Goal: Task Accomplishment & Management: Manage account settings

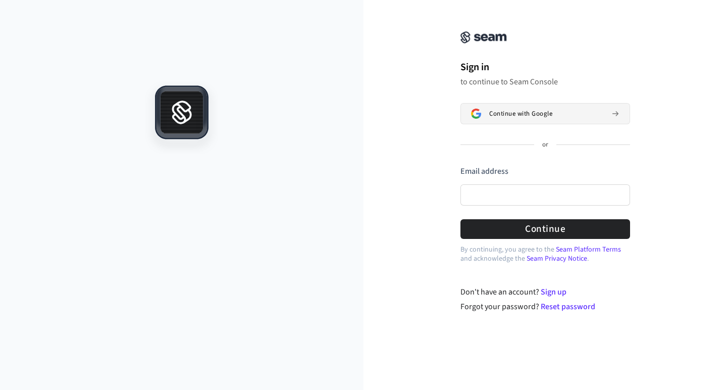
click at [527, 113] on span "Continue with Google" at bounding box center [520, 114] width 63 height 8
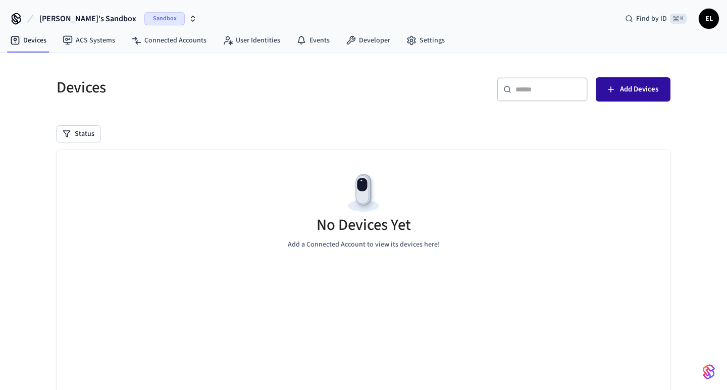
click at [639, 87] on span "Add Devices" at bounding box center [639, 89] width 38 height 13
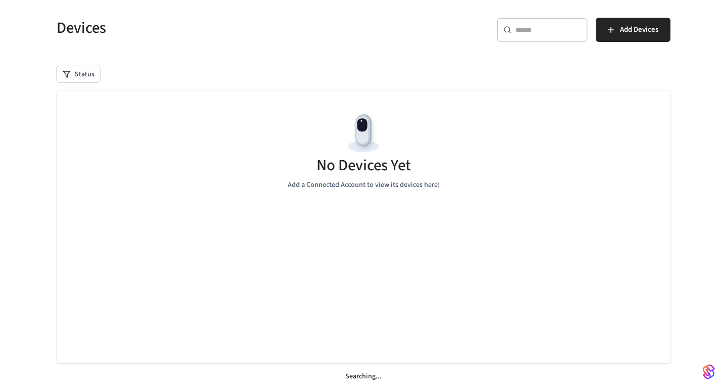
scroll to position [60, 0]
click at [635, 30] on span "Add Devices" at bounding box center [639, 29] width 38 height 13
click at [625, 28] on span "Add Devices" at bounding box center [639, 29] width 38 height 13
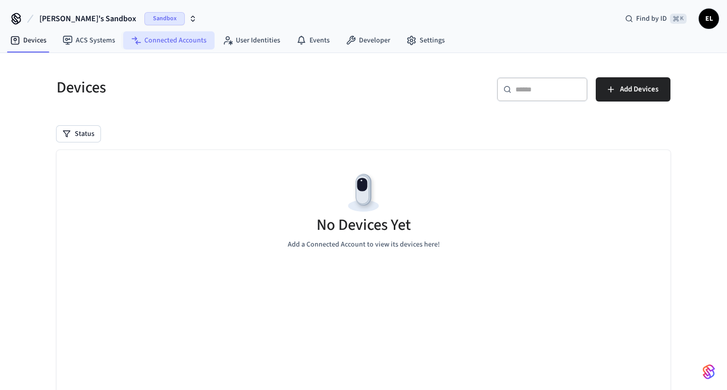
click at [177, 44] on link "Connected Accounts" at bounding box center [168, 40] width 91 height 18
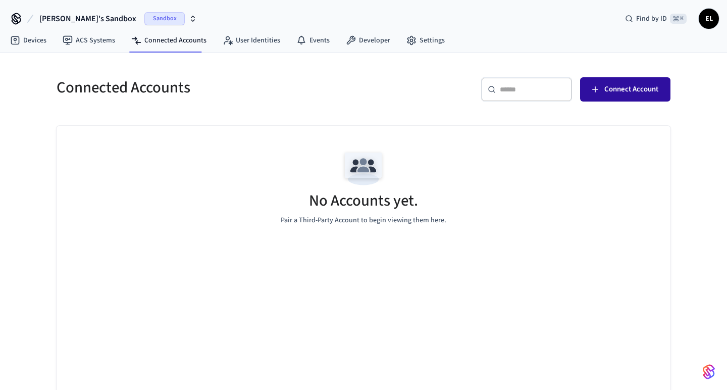
click at [615, 87] on span "Connect Account" at bounding box center [631, 89] width 54 height 13
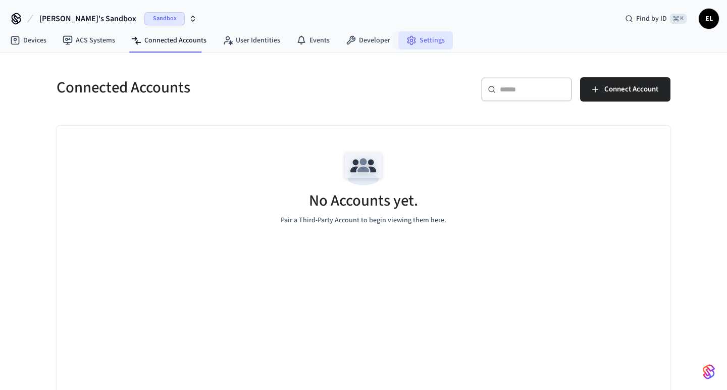
click at [435, 41] on link "Settings" at bounding box center [425, 40] width 55 height 18
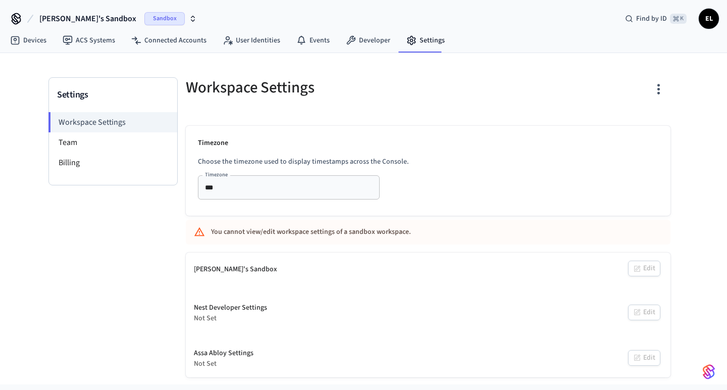
click at [144, 17] on span "Sandbox" at bounding box center [164, 18] width 40 height 13
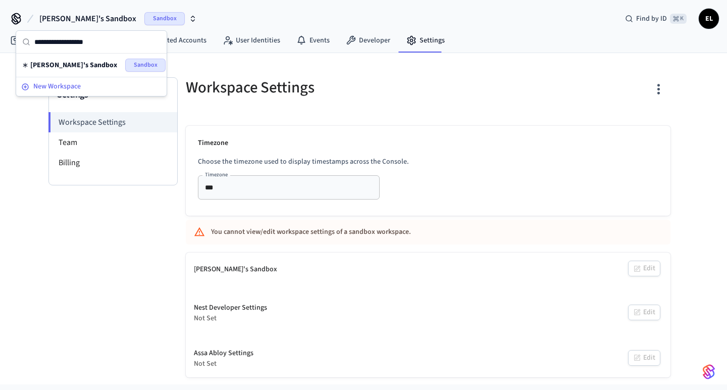
click at [66, 84] on span "New Workspace" at bounding box center [56, 86] width 47 height 11
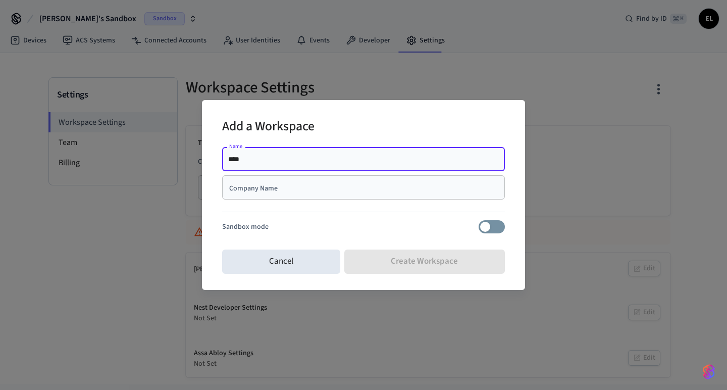
click at [496, 159] on input "****" at bounding box center [363, 159] width 270 height 10
type input "****"
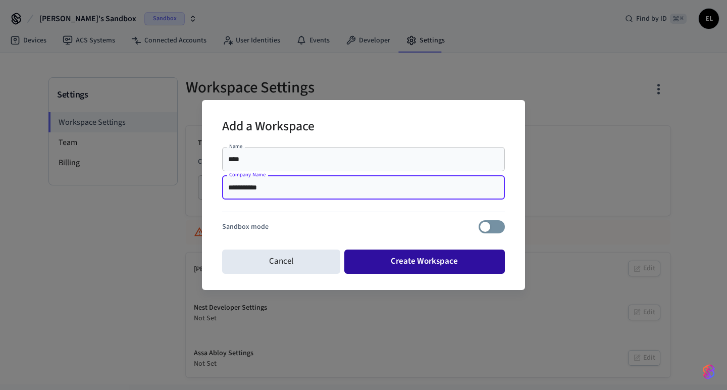
type input "**********"
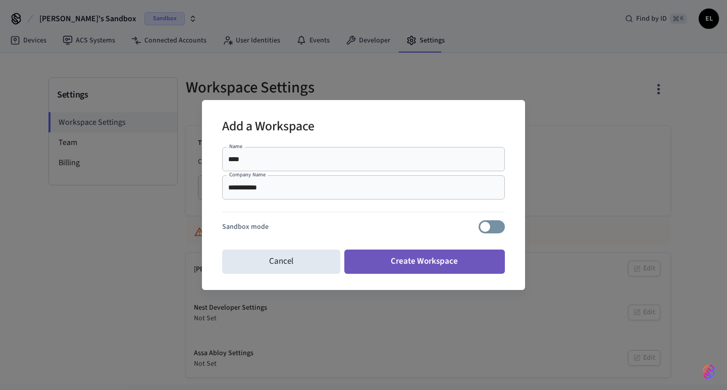
click at [456, 259] on button "Create Workspace" at bounding box center [424, 261] width 161 height 24
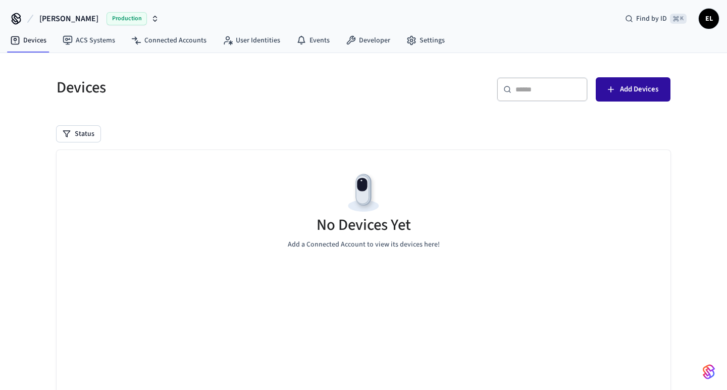
click at [624, 90] on span "Add Devices" at bounding box center [639, 89] width 38 height 13
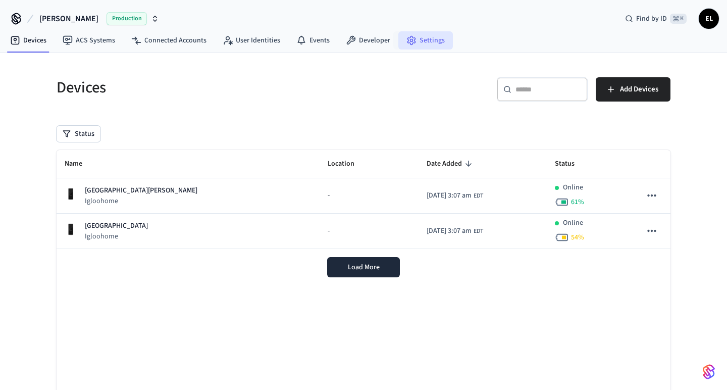
click at [423, 41] on link "Settings" at bounding box center [425, 40] width 55 height 18
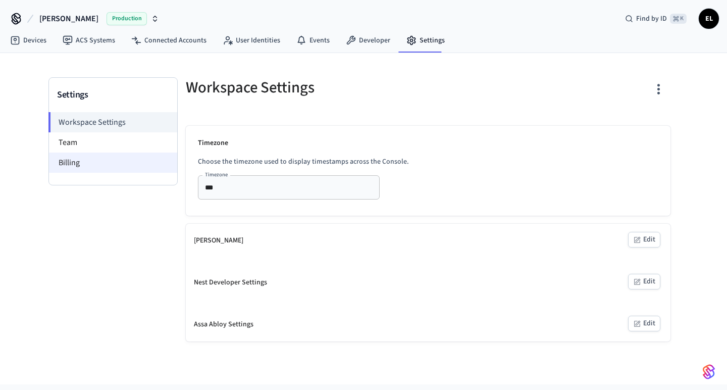
click at [88, 160] on li "Billing" at bounding box center [113, 162] width 128 height 20
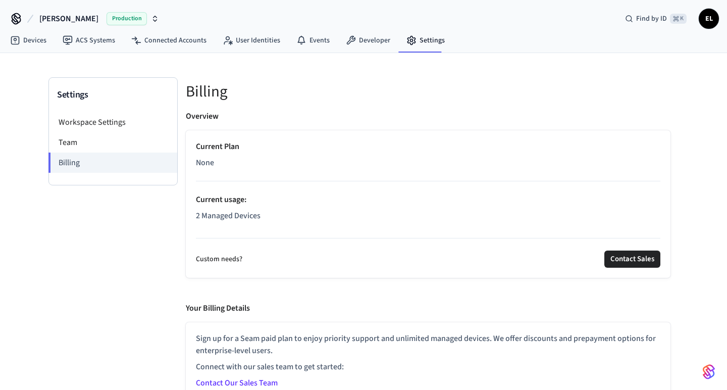
click at [707, 20] on span "EL" at bounding box center [708, 19] width 18 height 18
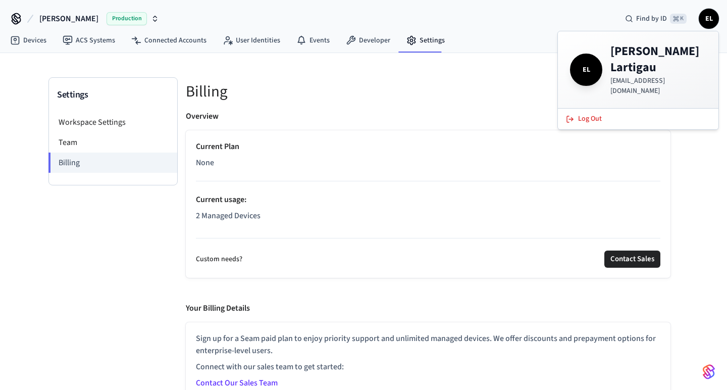
click at [489, 68] on div "Settings Workspace Settings Team Billing Billing Overview Current Plan None Cur…" at bounding box center [363, 228] width 646 height 350
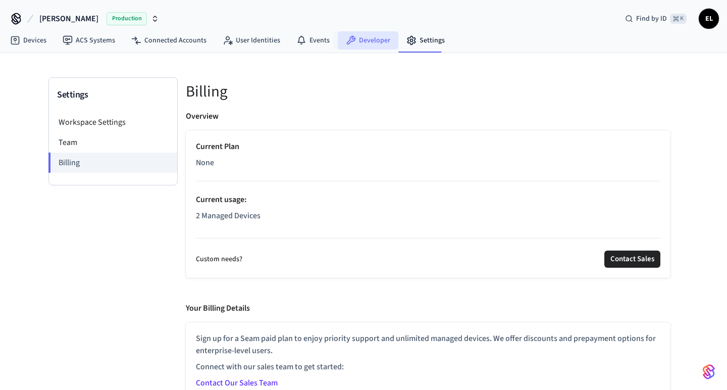
click at [364, 39] on link "Developer" at bounding box center [368, 40] width 61 height 18
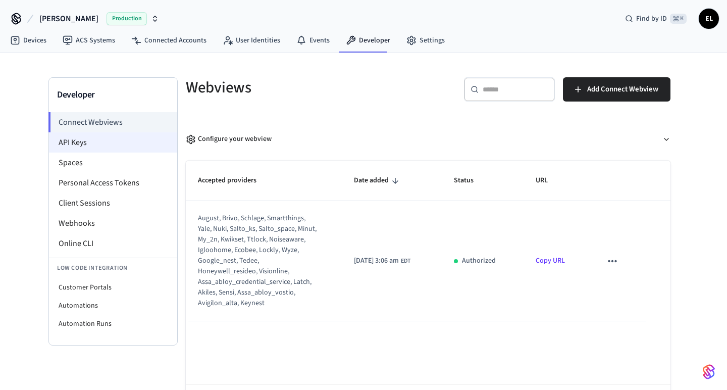
click at [104, 145] on li "API Keys" at bounding box center [113, 142] width 128 height 20
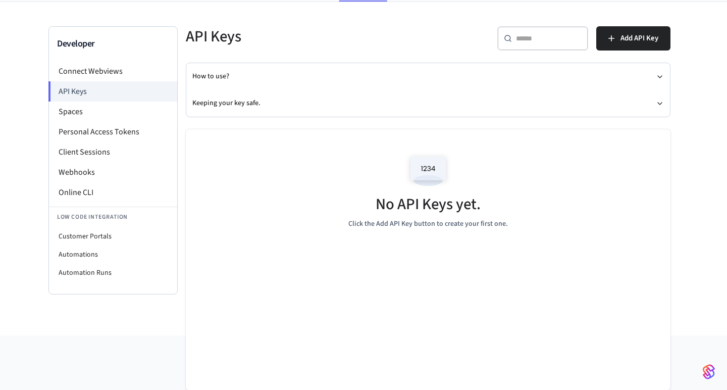
scroll to position [51, 0]
click at [629, 40] on span "Add API Key" at bounding box center [639, 38] width 38 height 13
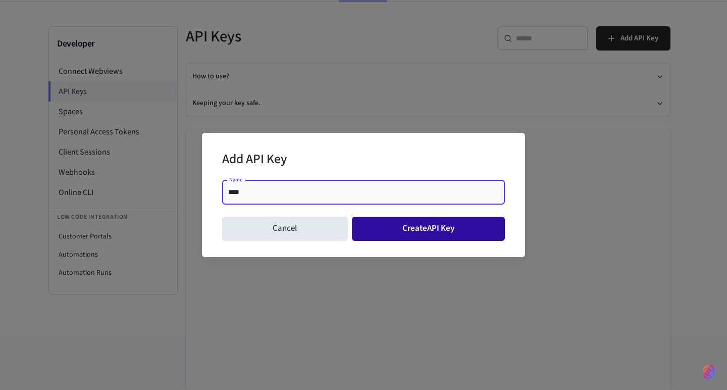
type input "****"
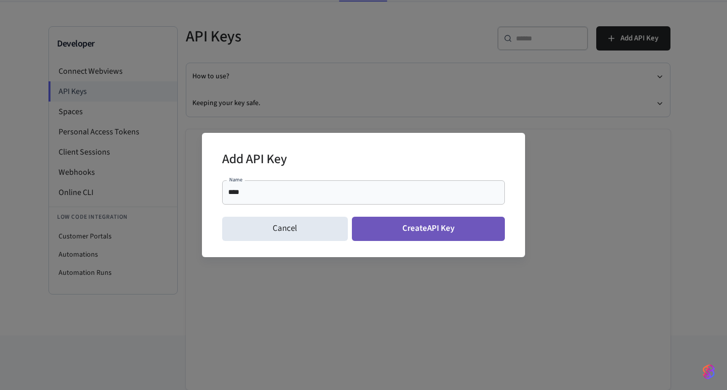
click at [423, 229] on button "Create API Key" at bounding box center [428, 228] width 153 height 24
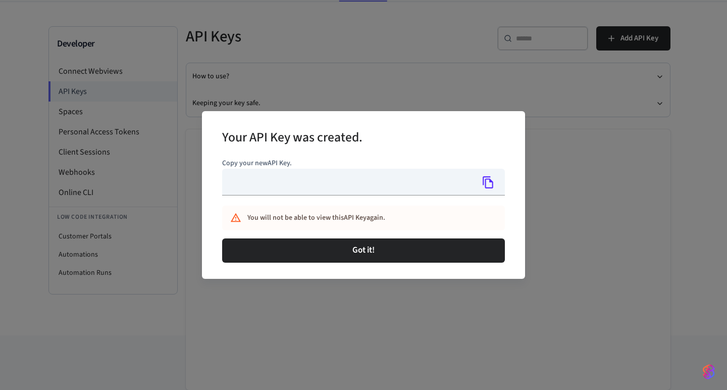
type input "**********"
click at [489, 180] on icon "Copy" at bounding box center [487, 182] width 13 height 13
click at [487, 184] on icon "Copy" at bounding box center [487, 182] width 13 height 13
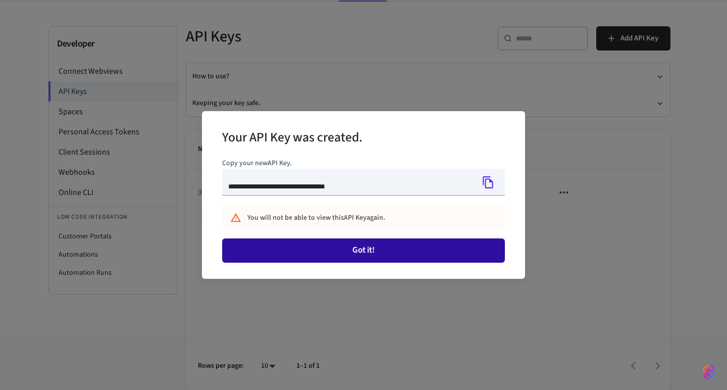
click at [372, 253] on button "Got it!" at bounding box center [363, 250] width 283 height 24
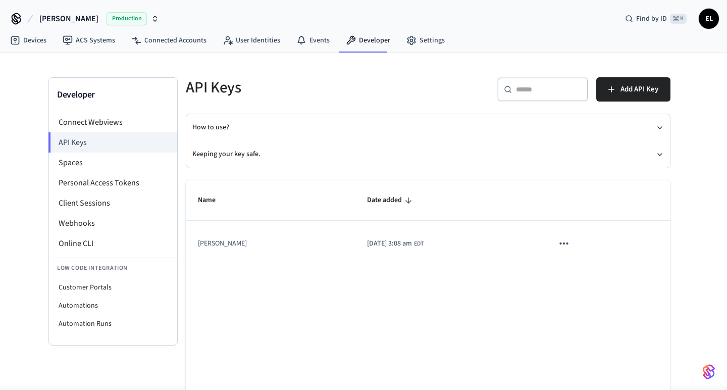
scroll to position [0, 0]
click at [43, 44] on link "Devices" at bounding box center [28, 40] width 52 height 18
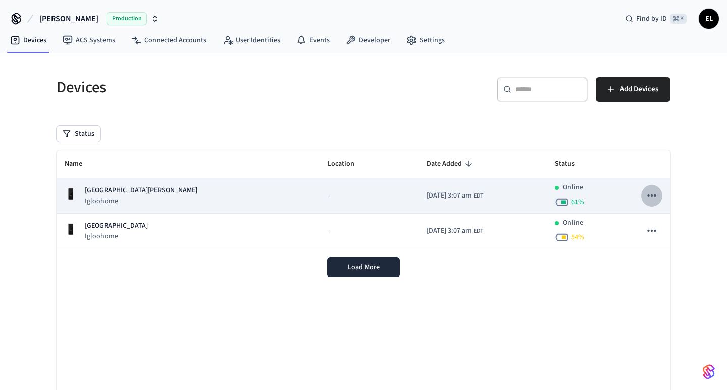
click at [653, 194] on icon "sticky table" at bounding box center [651, 195] width 13 height 13
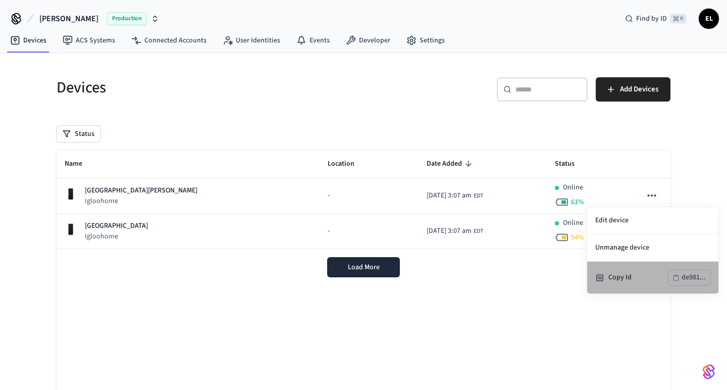
click at [627, 275] on div "Copy Id" at bounding box center [638, 277] width 60 height 11
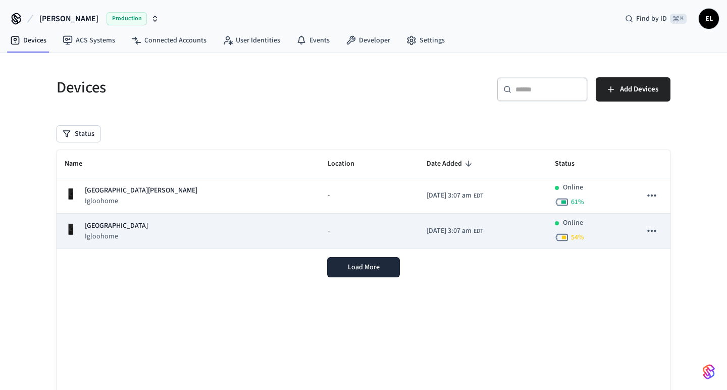
click at [652, 228] on icon "sticky table" at bounding box center [651, 230] width 13 height 13
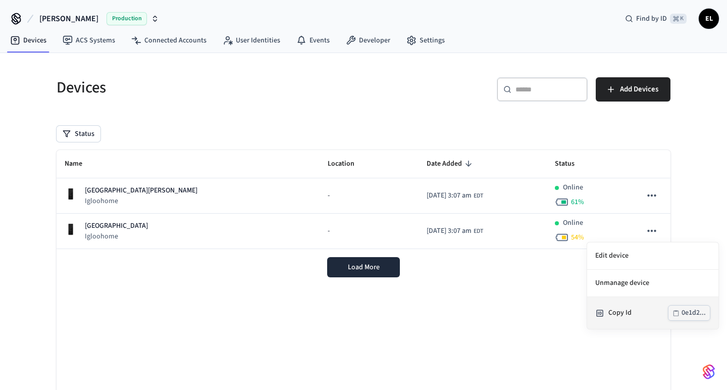
click at [636, 318] on div "Copy Id 0e1d2..." at bounding box center [652, 313] width 115 height 16
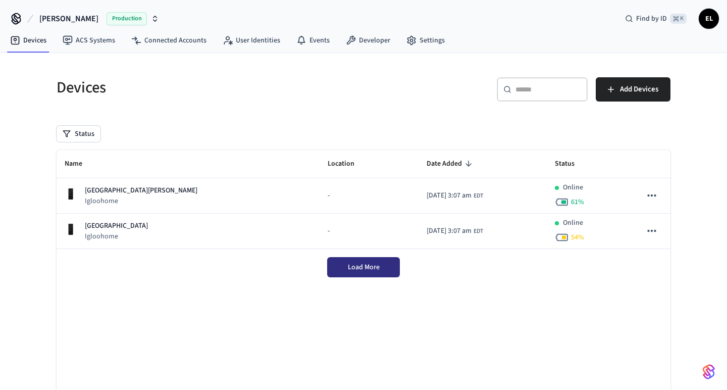
click at [368, 266] on span "Load More" at bounding box center [364, 267] width 32 height 10
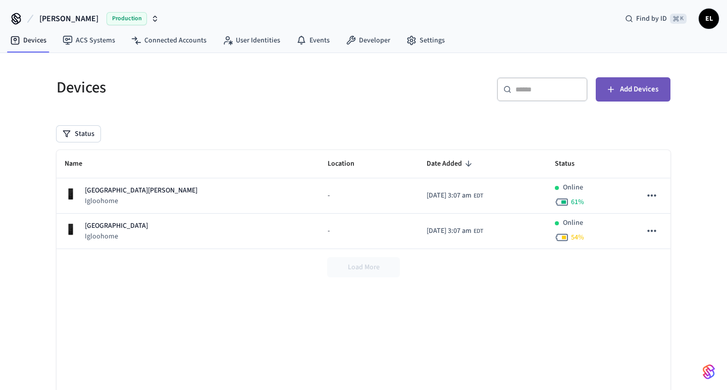
click at [633, 89] on span "Add Devices" at bounding box center [639, 89] width 38 height 13
click at [631, 91] on span "Add Devices" at bounding box center [639, 89] width 38 height 13
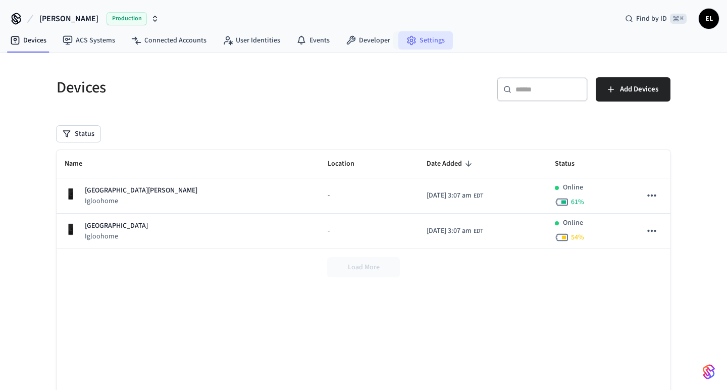
click at [428, 38] on link "Settings" at bounding box center [425, 40] width 55 height 18
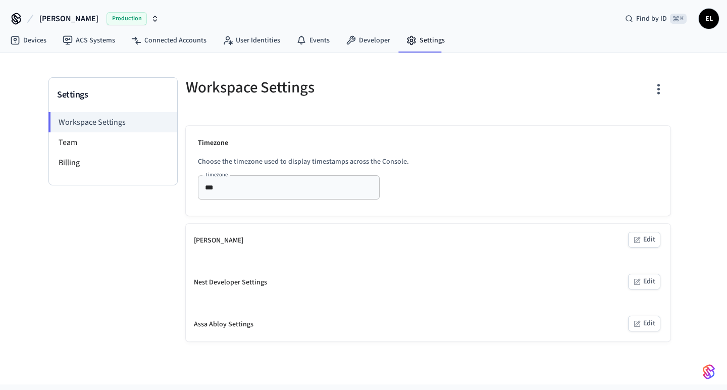
click at [151, 20] on icon "button" at bounding box center [155, 19] width 8 height 8
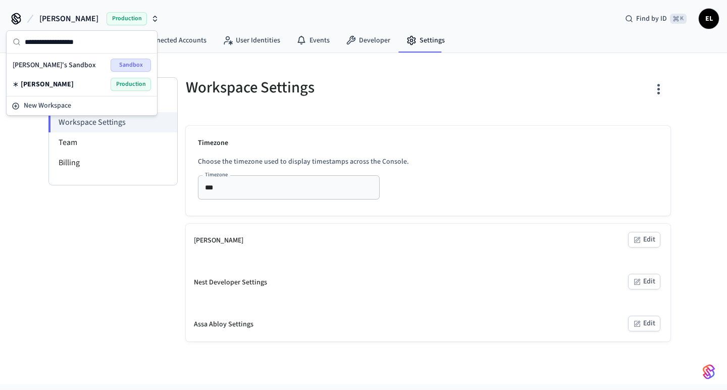
click at [104, 213] on div "Settings Workspace Settings Team Billing" at bounding box center [112, 209] width 129 height 264
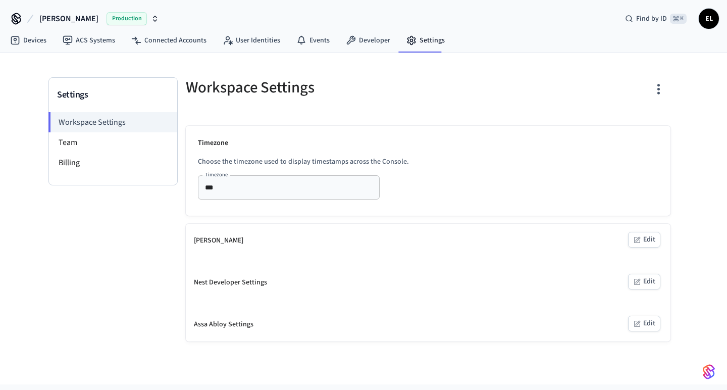
click at [107, 17] on div "Production" at bounding box center [132, 18] width 52 height 13
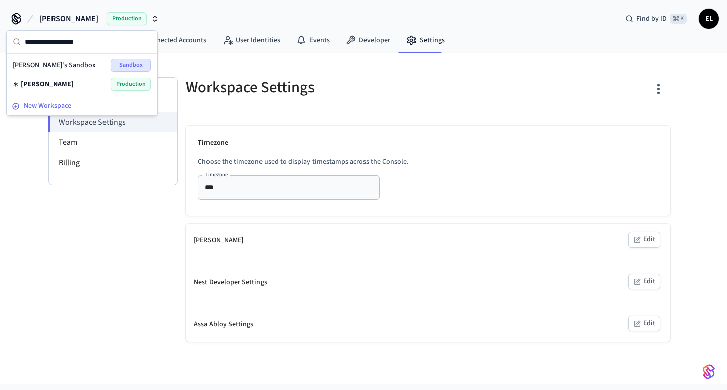
click at [55, 107] on span "New Workspace" at bounding box center [47, 105] width 47 height 11
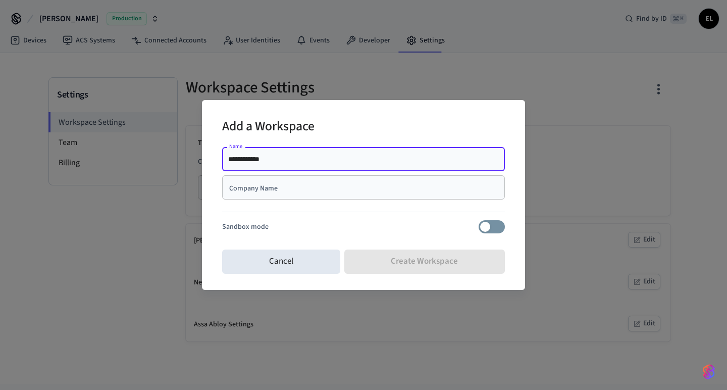
type input "**********"
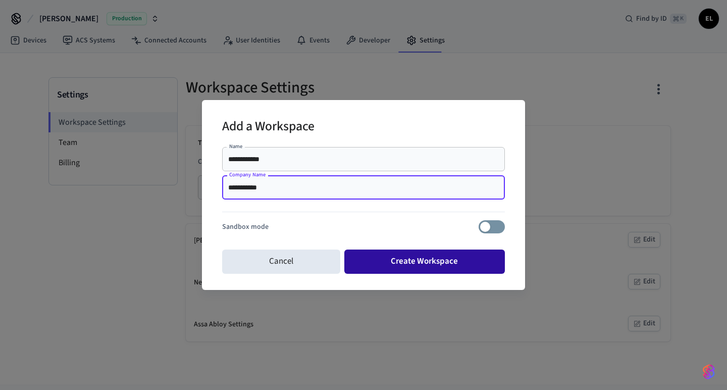
type input "**********"
click at [412, 256] on button "Create Workspace" at bounding box center [424, 261] width 161 height 24
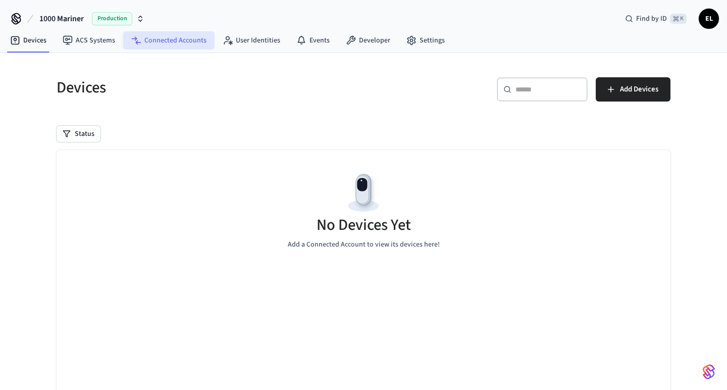
click at [175, 39] on link "Connected Accounts" at bounding box center [168, 40] width 91 height 18
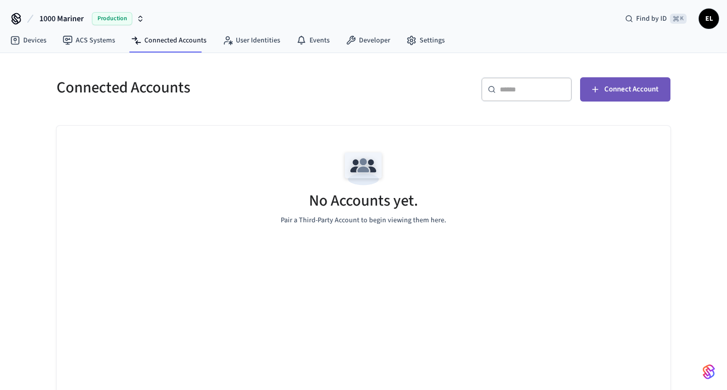
click at [627, 82] on button "Connect Account" at bounding box center [625, 89] width 90 height 24
